Goal: Find specific page/section: Find specific page/section

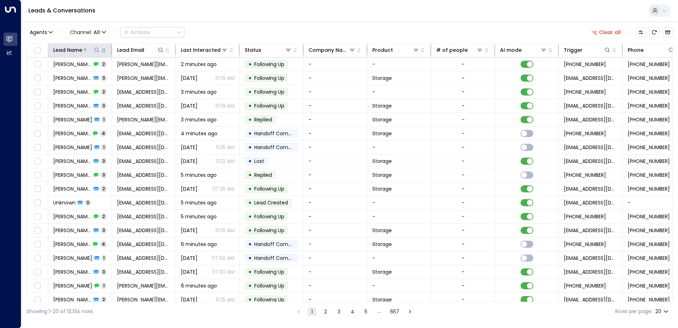
click at [96, 49] on icon at bounding box center [97, 50] width 6 height 6
type input "**********"
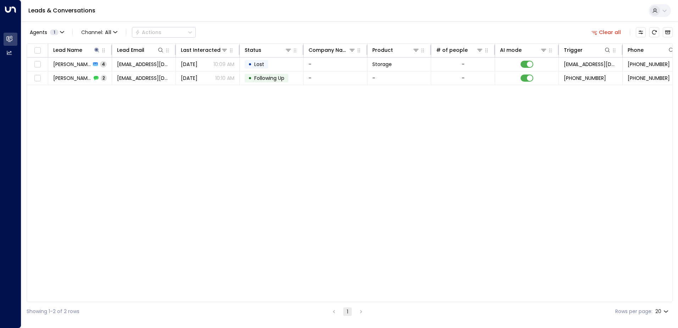
click at [230, 127] on div "Lead Name Lead Email Last Interacted Status Company Name Product # of people AI…" at bounding box center [350, 172] width 646 height 258
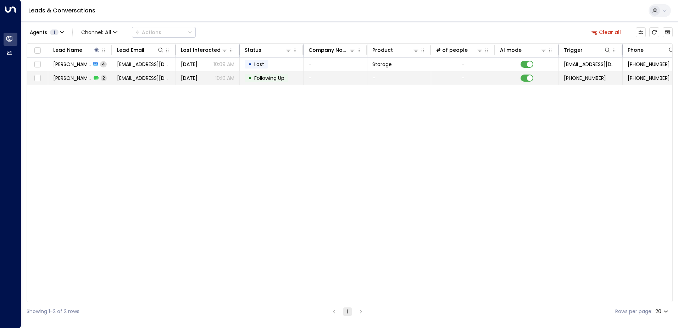
click at [148, 76] on span "[EMAIL_ADDRESS][DOMAIN_NAME]" at bounding box center [144, 77] width 54 height 7
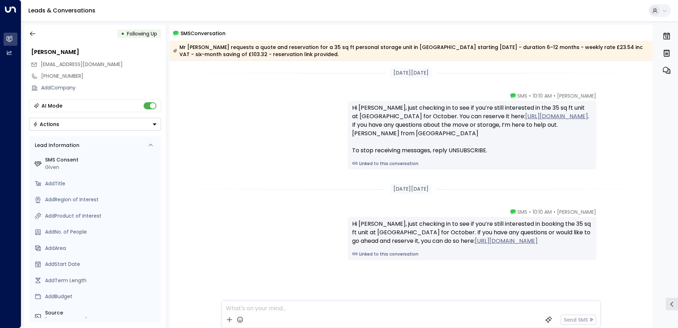
click at [632, 139] on div "[PERSON_NAME] • 10:10 AM • SMS Hi [PERSON_NAME], just checking in to see if you…" at bounding box center [410, 130] width 483 height 77
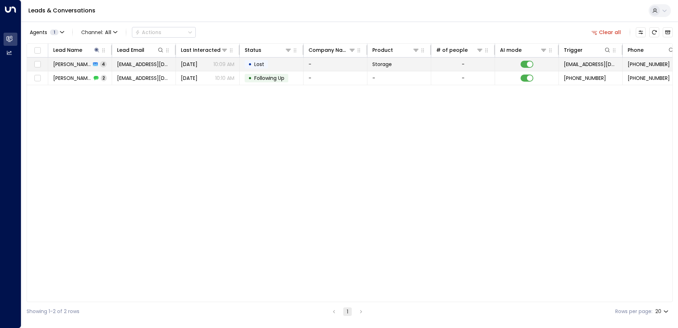
click at [93, 64] on icon at bounding box center [95, 64] width 5 height 4
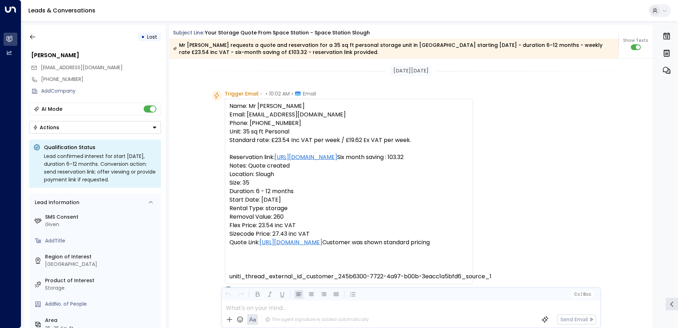
scroll to position [1043, 0]
